Goal: Information Seeking & Learning: Learn about a topic

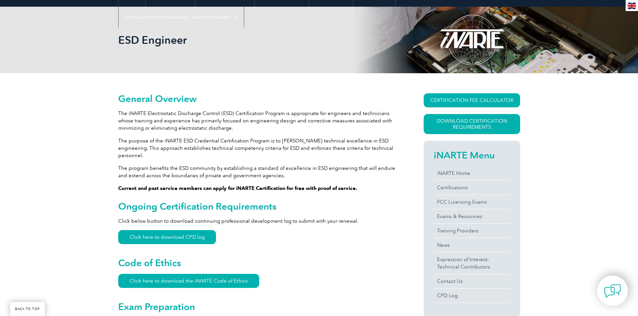
scroll to position [67, 0]
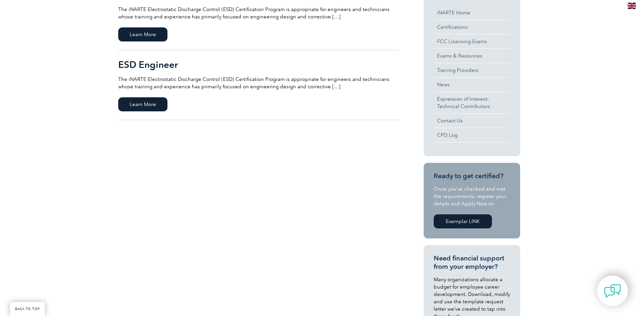
scroll to position [201, 0]
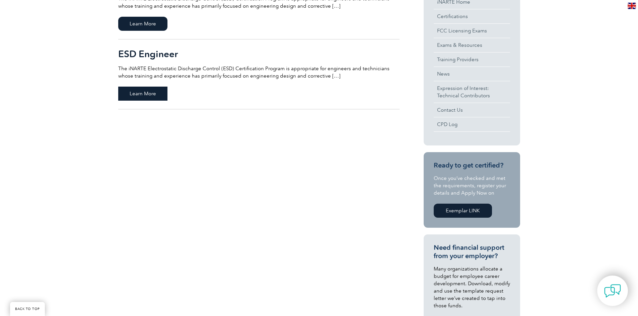
click at [142, 93] on span "Learn More" at bounding box center [142, 94] width 49 height 14
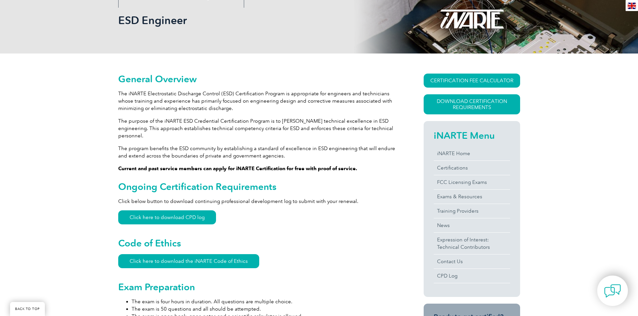
scroll to position [100, 0]
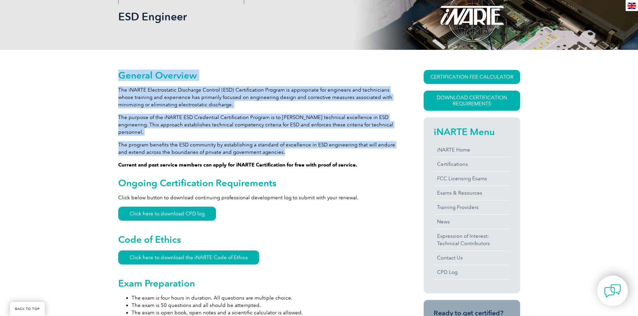
drag, startPoint x: 116, startPoint y: 89, endPoint x: 315, endPoint y: 144, distance: 205.5
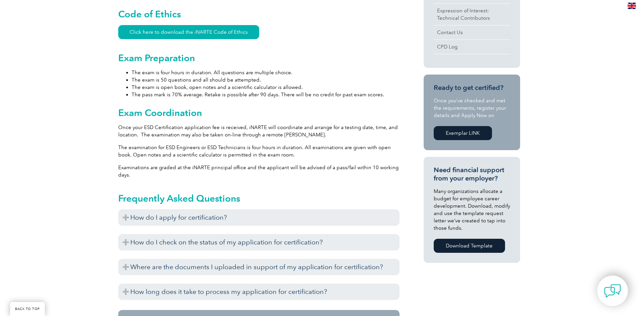
scroll to position [335, 0]
